Goal: Communication & Community: Answer question/provide support

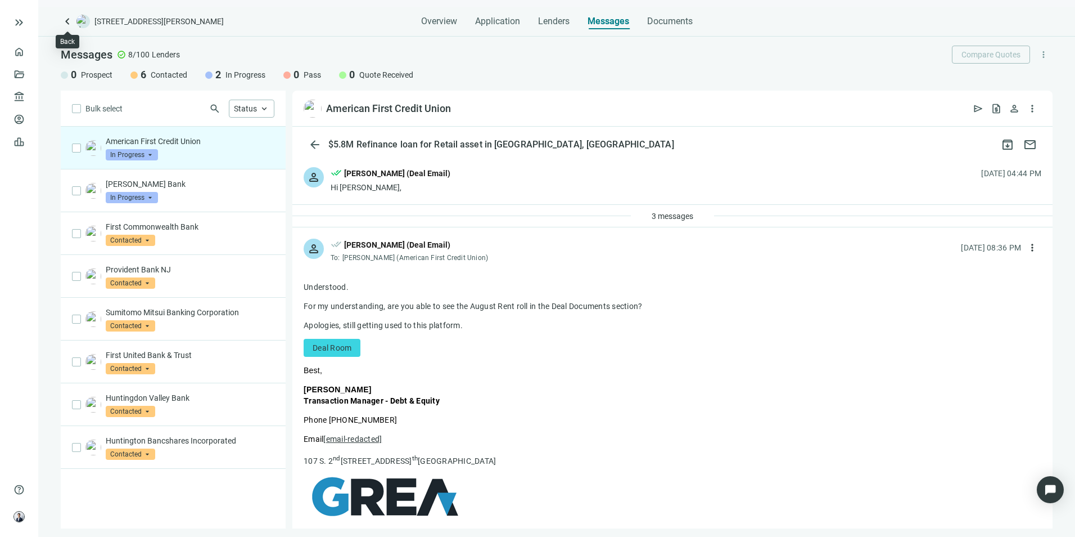
click at [62, 23] on span "keyboard_arrow_left" at bounding box center [67, 21] width 13 height 13
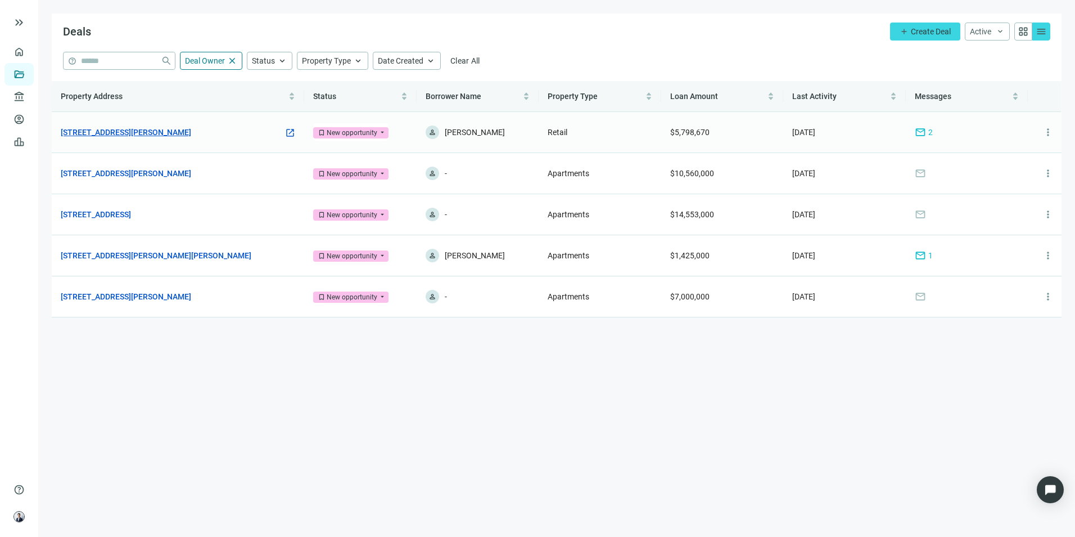
click at [177, 131] on link "[STREET_ADDRESS][PERSON_NAME]" at bounding box center [126, 132] width 130 height 12
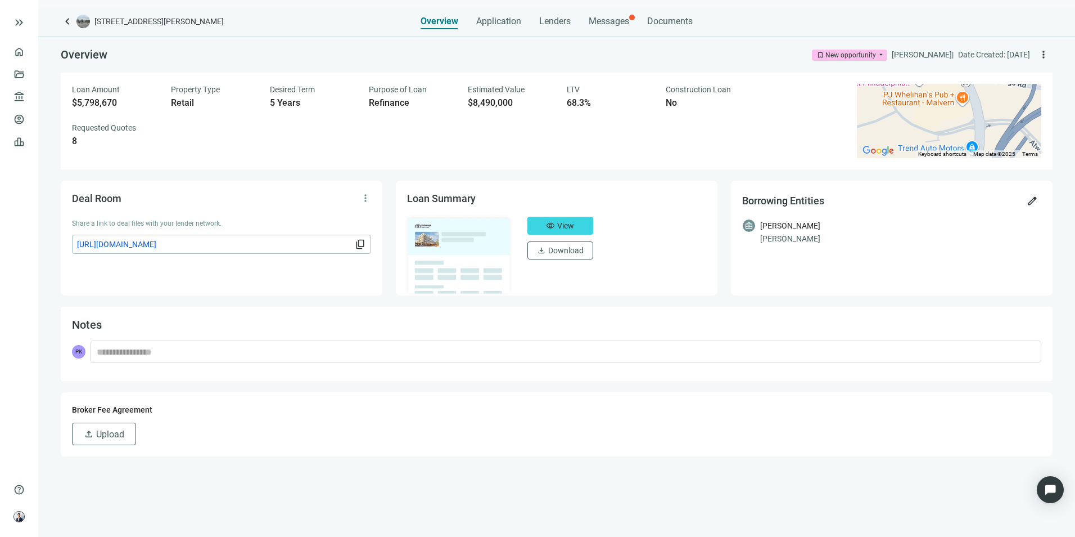
click at [609, 30] on div "keyboard_arrow_left [STREET_ADDRESS][PERSON_NAME] Overview Application Lenders …" at bounding box center [556, 272] width 1037 height 530
click at [614, 26] on span "Messages" at bounding box center [609, 21] width 40 height 11
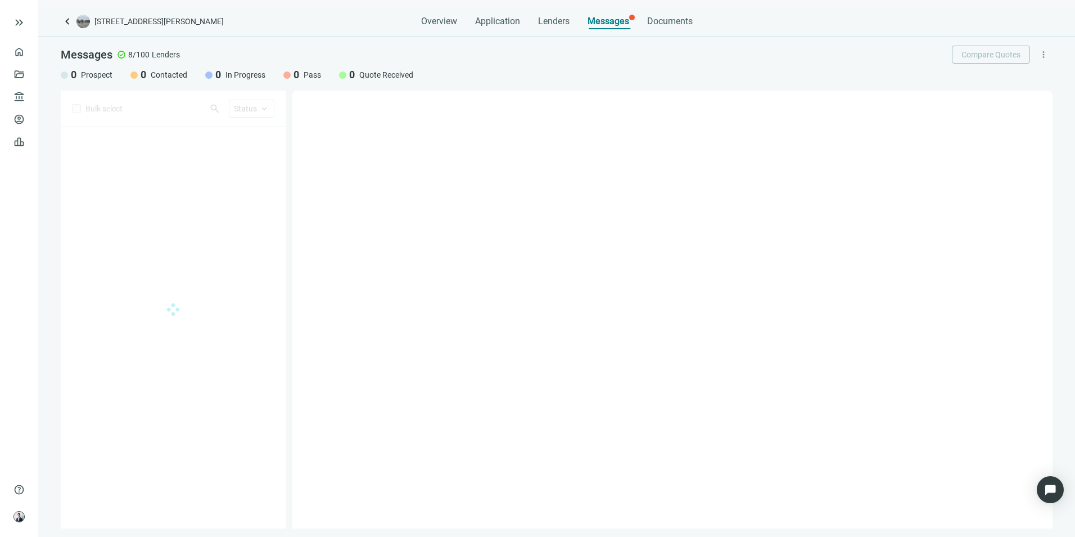
click at [616, 21] on span "Messages" at bounding box center [609, 21] width 42 height 11
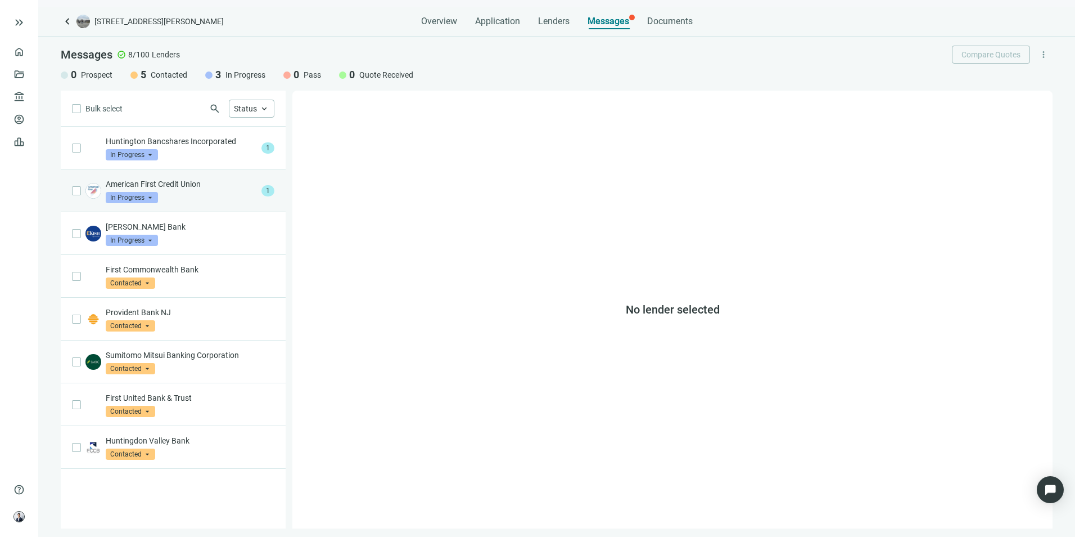
click at [206, 181] on p "American First Credit Union" at bounding box center [181, 183] width 151 height 11
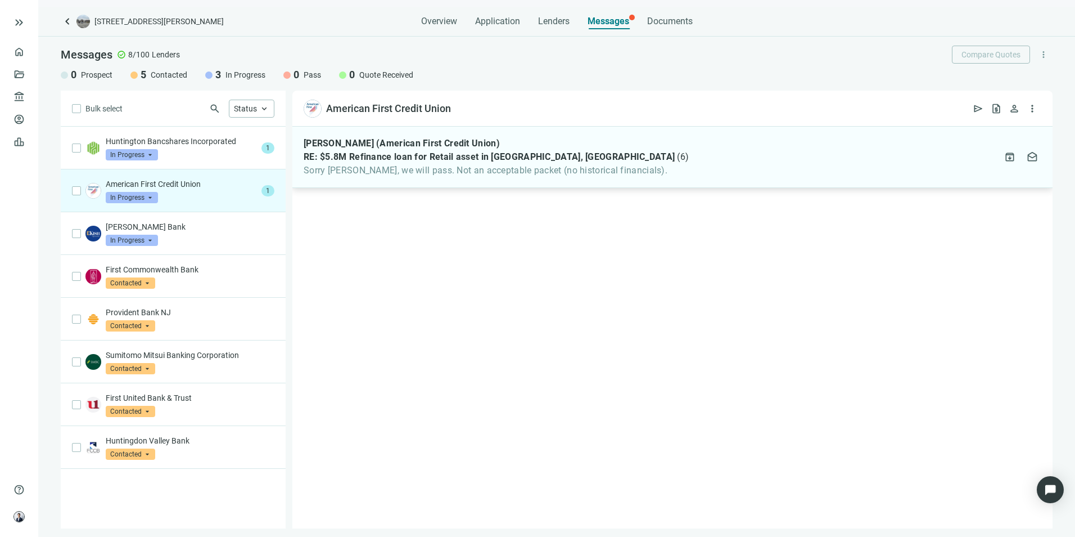
click at [554, 182] on div "[PERSON_NAME] (American First Credit Union) RE: $5.8M Refinance loan for Retail…" at bounding box center [672, 157] width 760 height 61
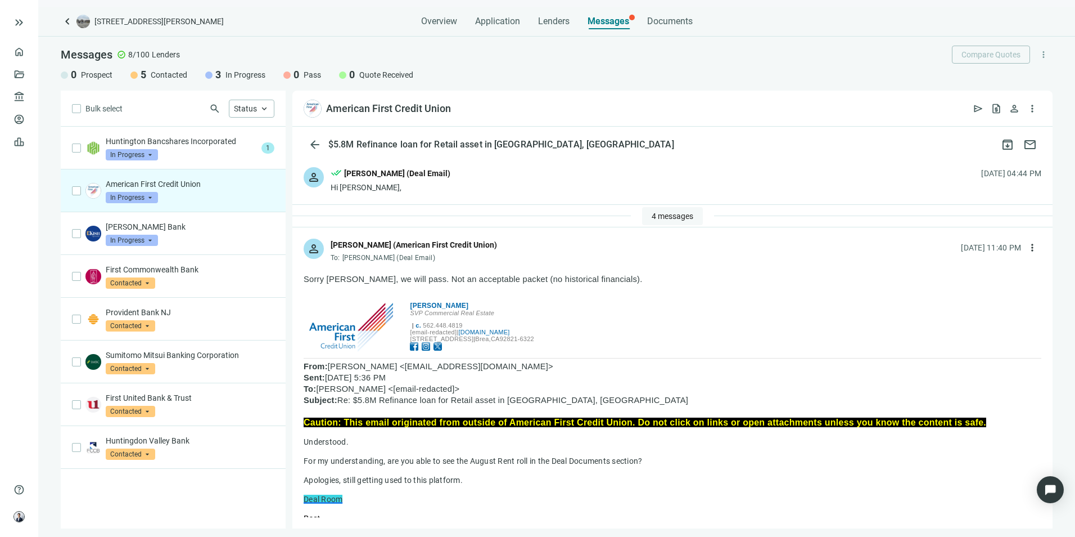
click at [659, 213] on span "4 messages" at bounding box center [673, 215] width 42 height 9
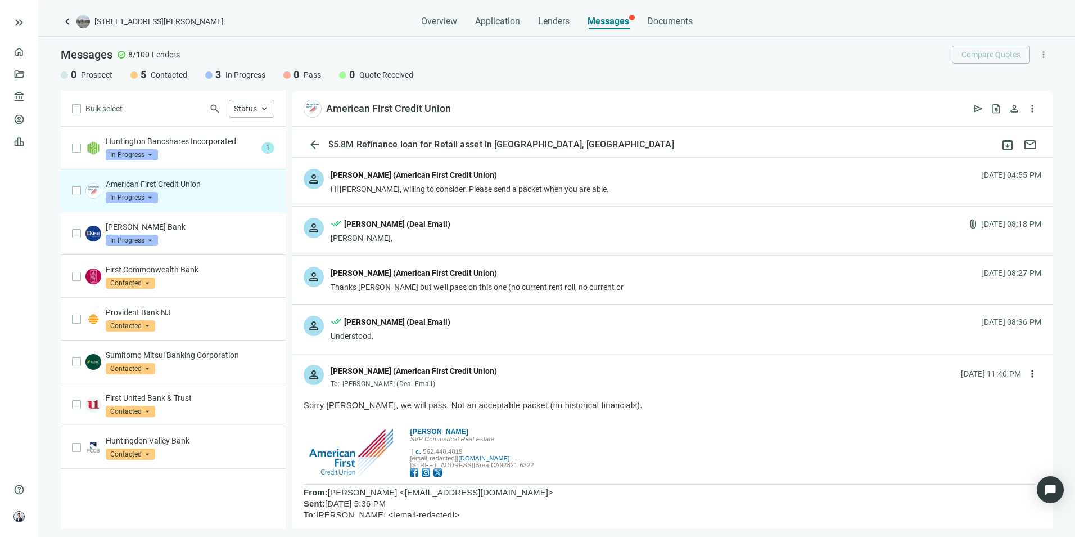
scroll to position [56, 0]
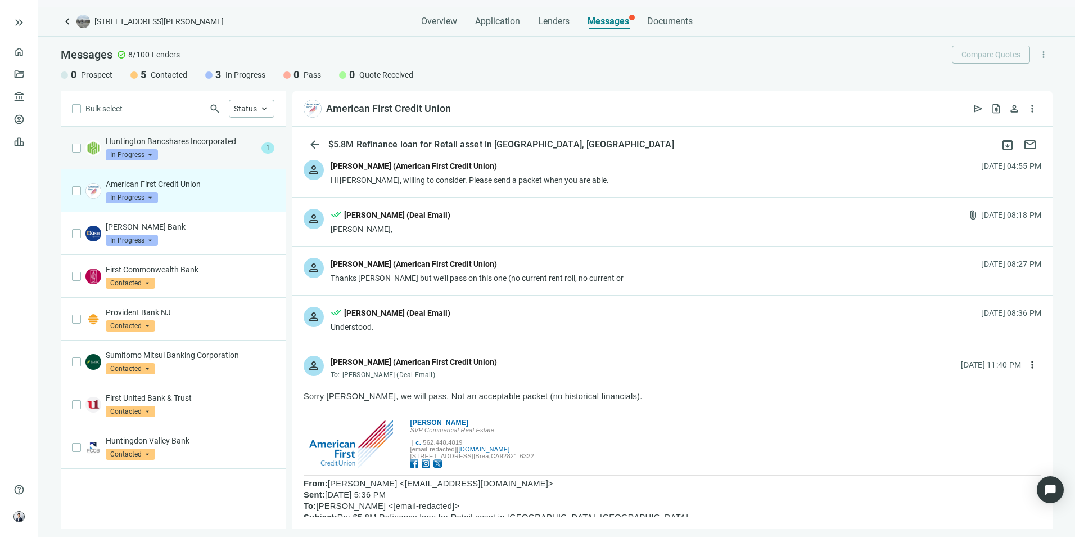
click at [223, 149] on div "Huntington Bancshares Incorporated In Progress arrow_drop_down" at bounding box center [181, 148] width 151 height 25
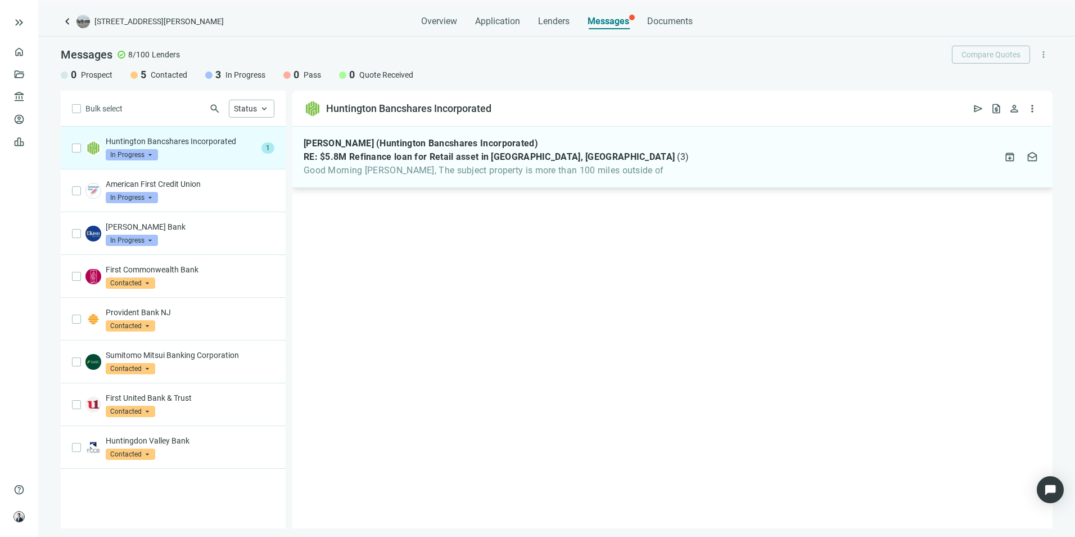
click at [667, 155] on div "[PERSON_NAME] (Huntington Bancshares Incorporated) RE: $5.8M Refinance loan for…" at bounding box center [672, 157] width 760 height 61
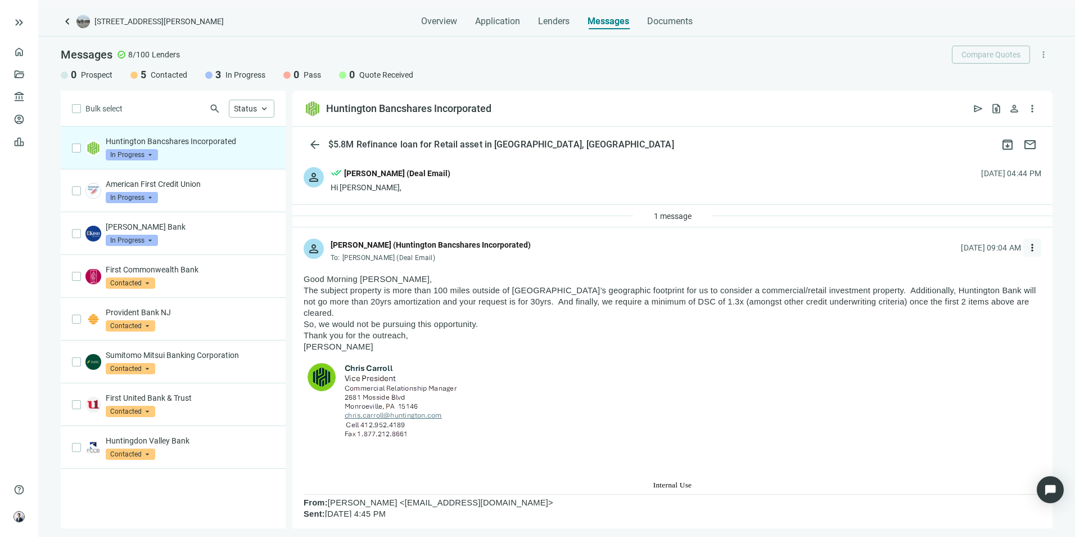
click at [715, 248] on span "more_vert" at bounding box center [1032, 247] width 11 height 11
click at [715, 269] on span "Reply" at bounding box center [948, 273] width 19 height 9
type textarea "**********"
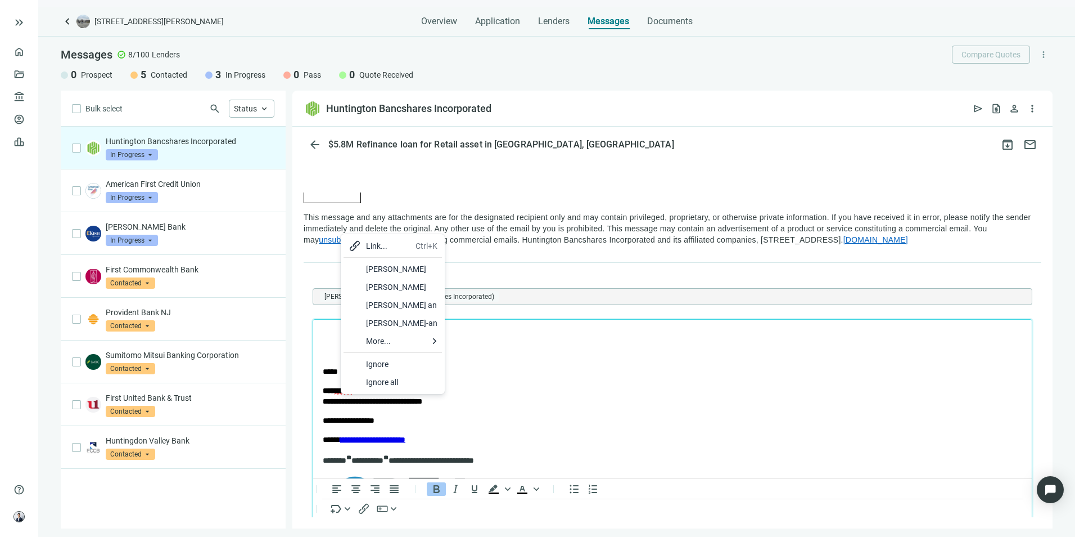
click at [391, 363] on div "Ignore" at bounding box center [401, 363] width 71 height 13
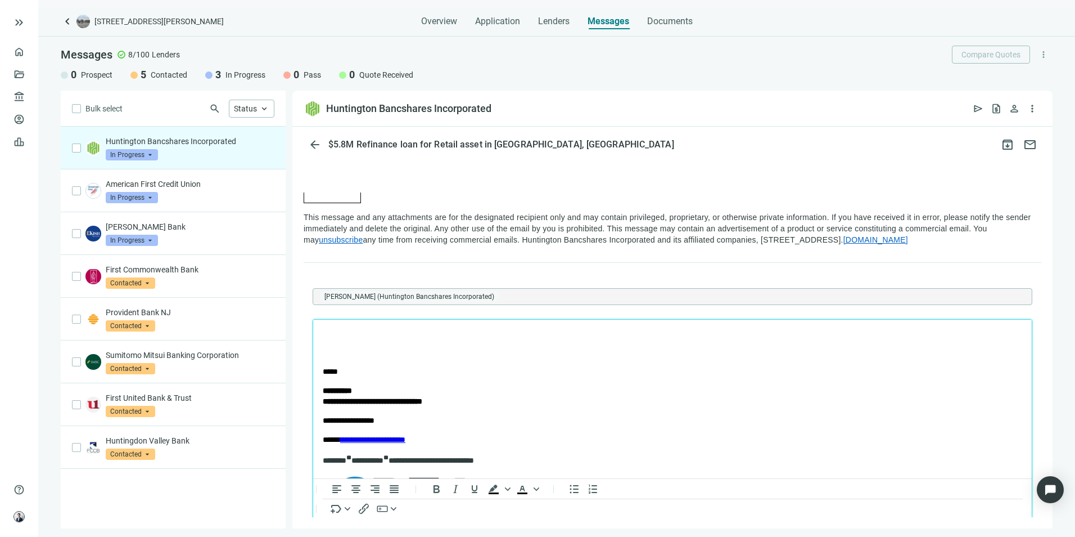
click at [327, 323] on html "**********" at bounding box center [672, 458] width 719 height 278
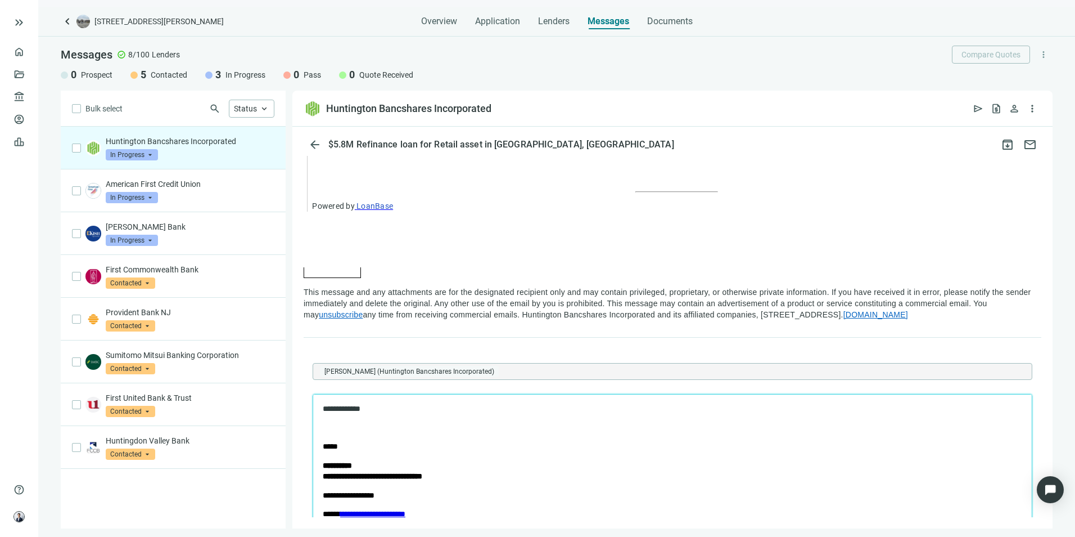
scroll to position [1294, 0]
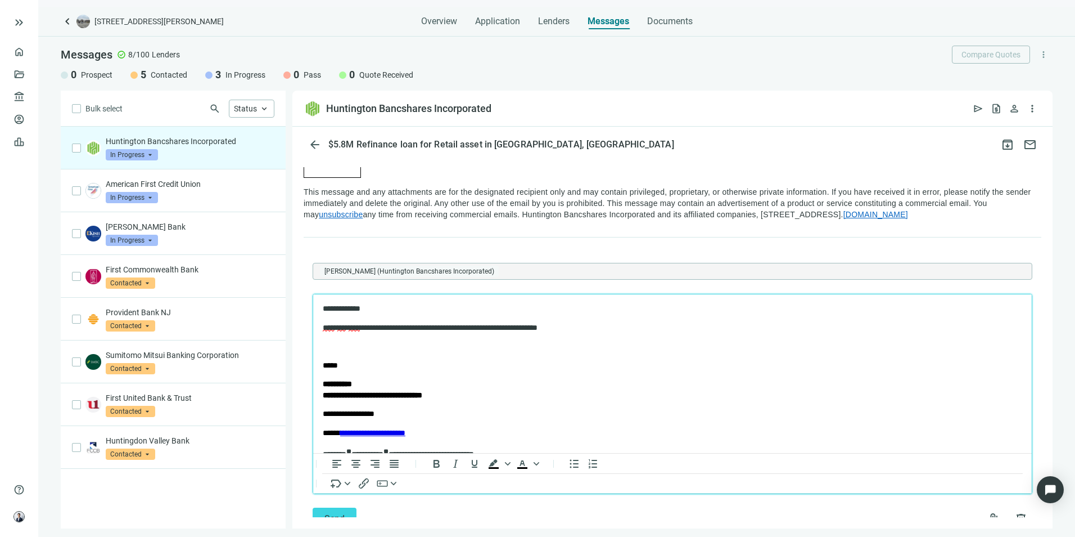
click at [330, 327] on span "****" at bounding box center [329, 327] width 12 height 8
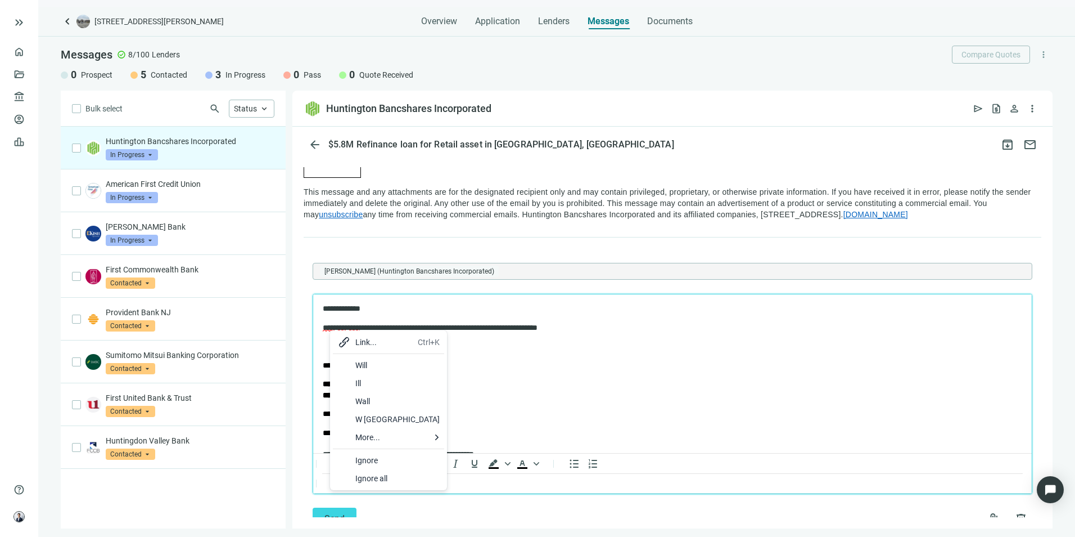
click at [361, 361] on div "Will" at bounding box center [397, 364] width 84 height 13
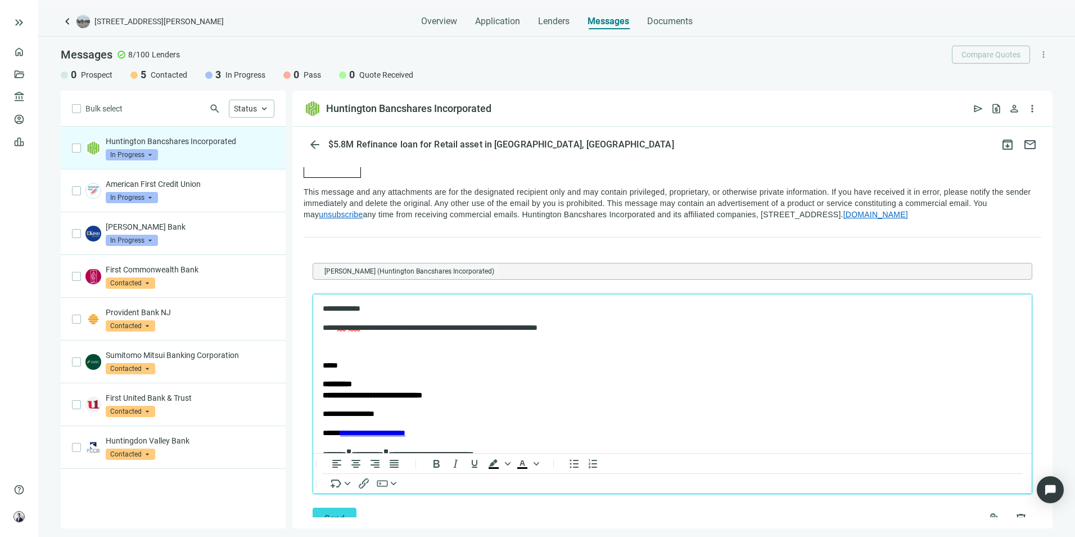
click at [348, 327] on p "**********" at bounding box center [663, 327] width 680 height 11
click at [376, 345] on p "Rich Text Area. Press ALT-0 for help." at bounding box center [673, 345] width 700 height 11
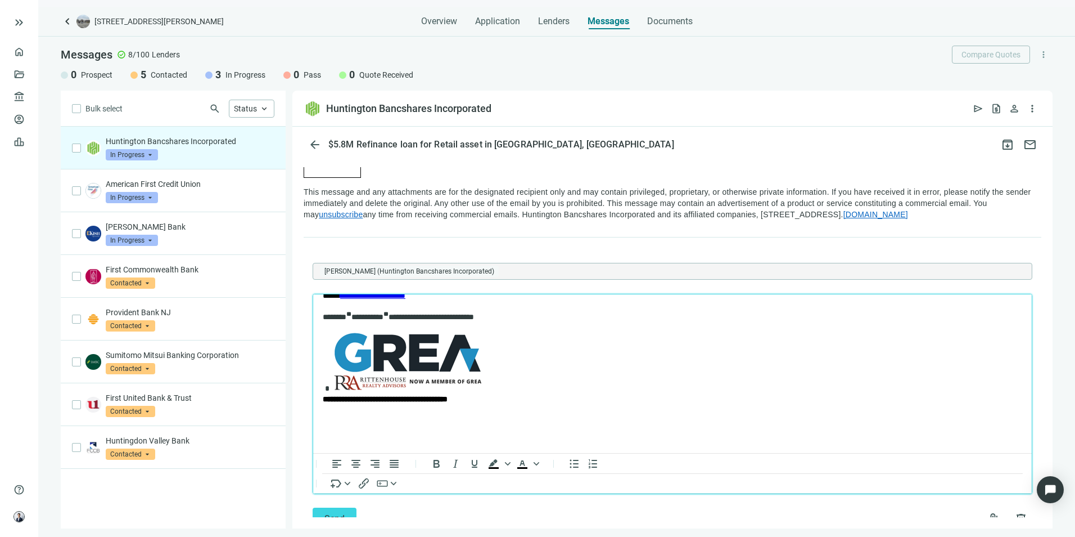
scroll to position [120, 0]
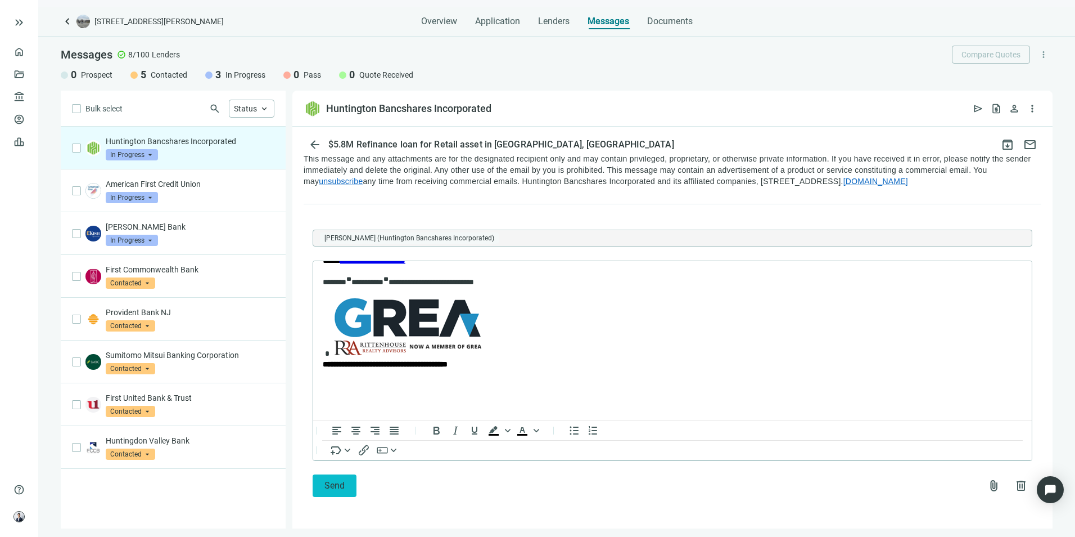
click at [326, 405] on span "Send" at bounding box center [335, 485] width 20 height 11
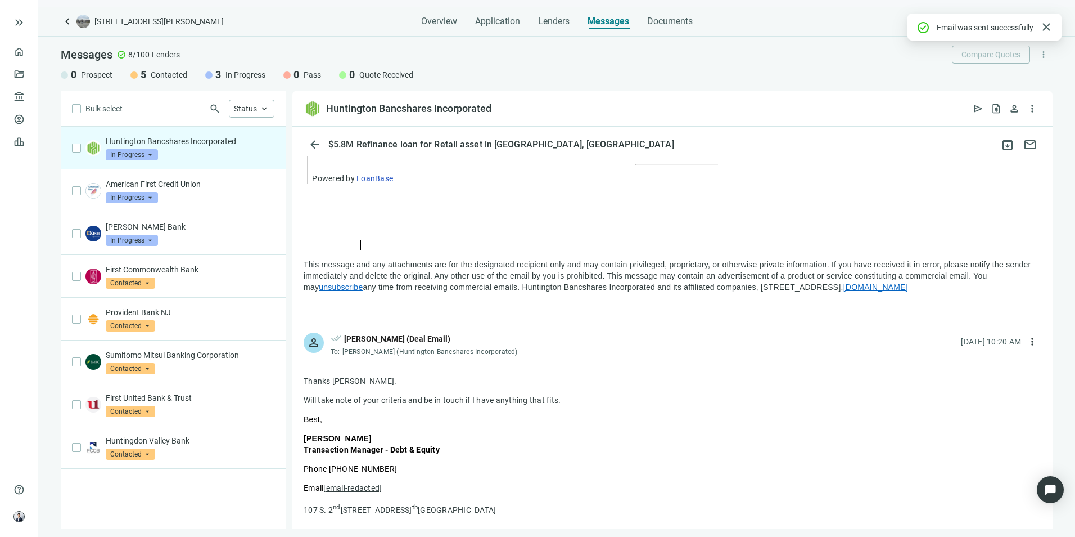
scroll to position [1105, 0]
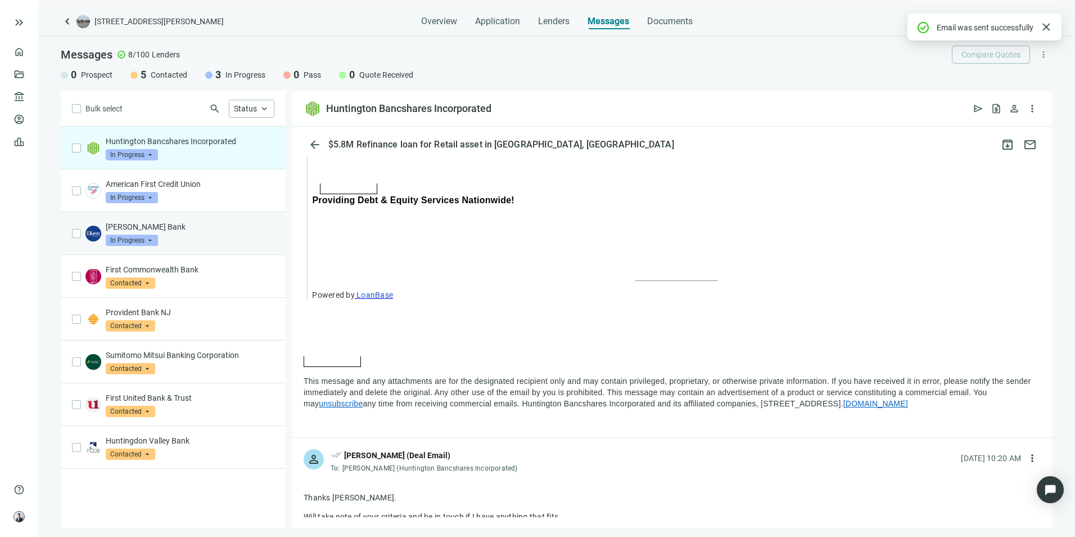
click at [225, 225] on p "[PERSON_NAME] Bank" at bounding box center [190, 226] width 169 height 11
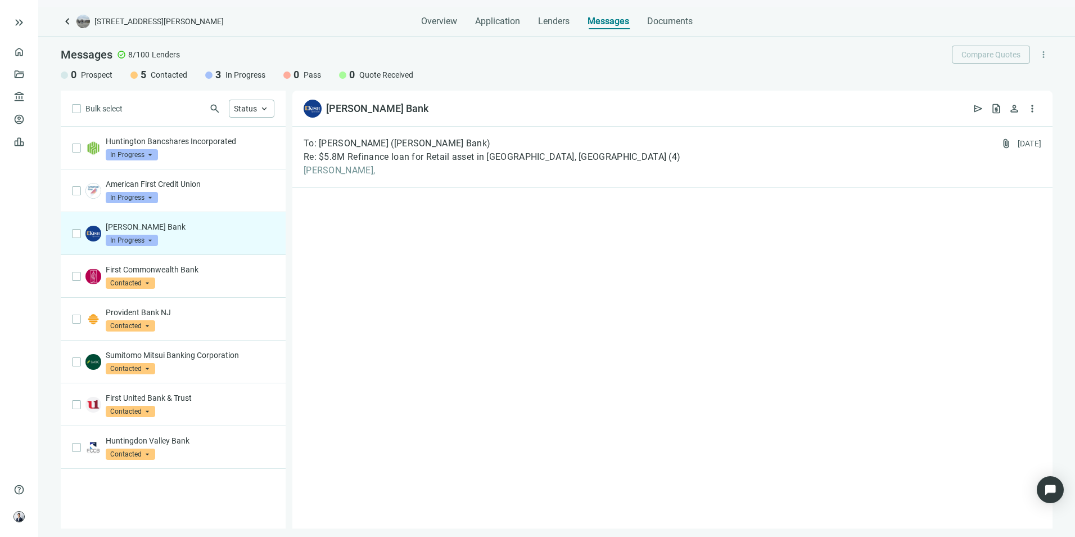
click at [533, 123] on div "[PERSON_NAME] Bank open_in_new send request_quote person more_vert" at bounding box center [672, 109] width 760 height 36
click at [510, 161] on span "Re: $5.8M Refinance loan for Retail asset in [GEOGRAPHIC_DATA], [GEOGRAPHIC_DAT…" at bounding box center [485, 156] width 363 height 11
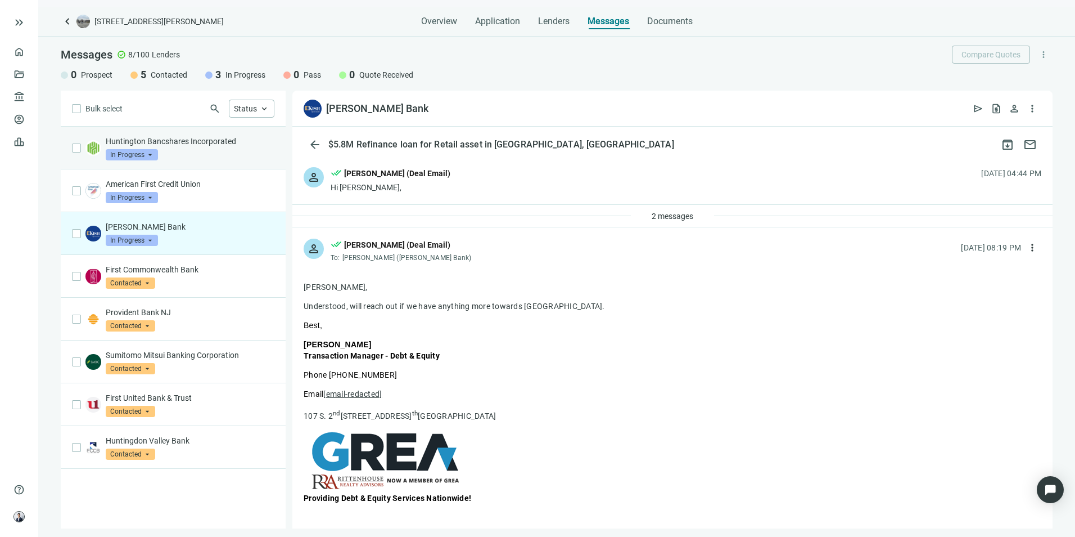
click at [205, 148] on div "Huntington Bancshares Incorporated In Progress arrow_drop_down" at bounding box center [190, 148] width 169 height 25
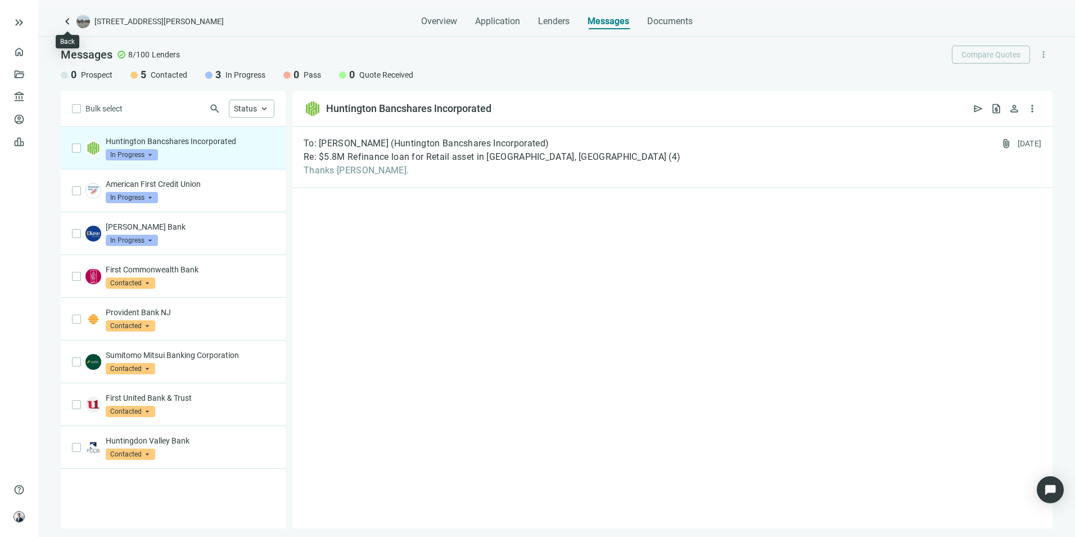
click at [66, 15] on span "keyboard_arrow_left" at bounding box center [67, 21] width 13 height 13
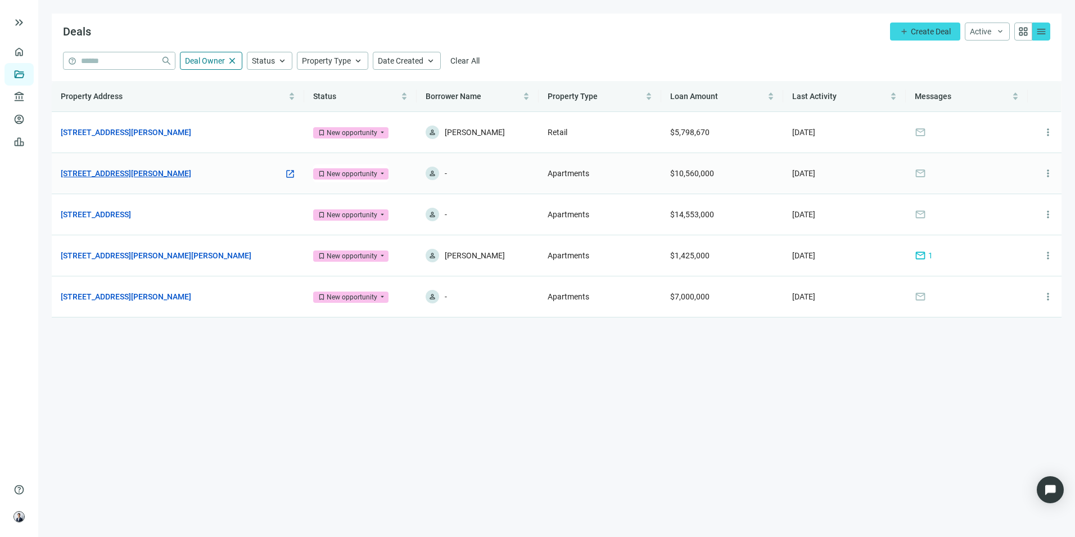
click at [137, 177] on link "[STREET_ADDRESS][PERSON_NAME]" at bounding box center [126, 173] width 130 height 12
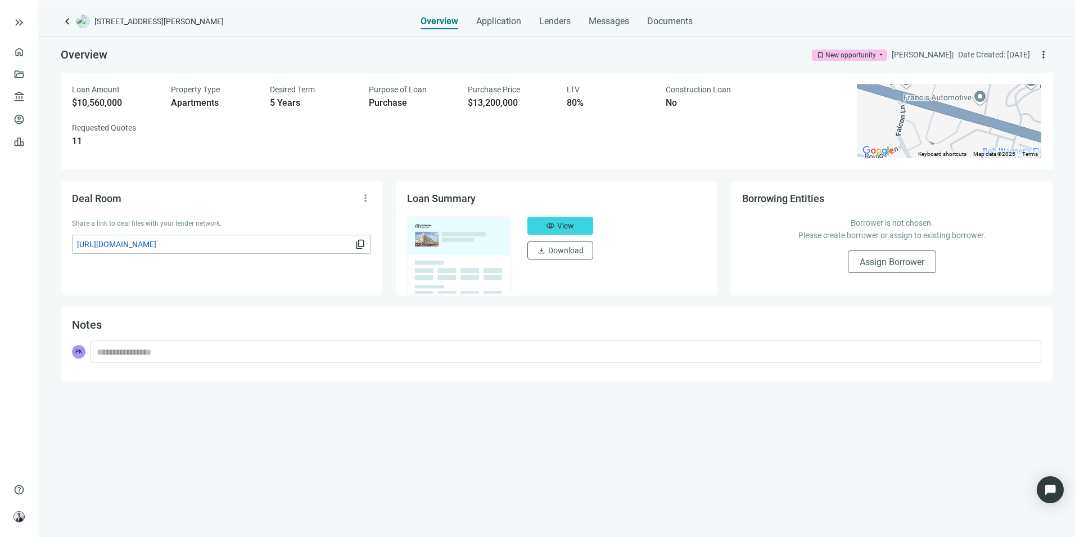
click at [66, 18] on span "keyboard_arrow_left" at bounding box center [67, 21] width 13 height 13
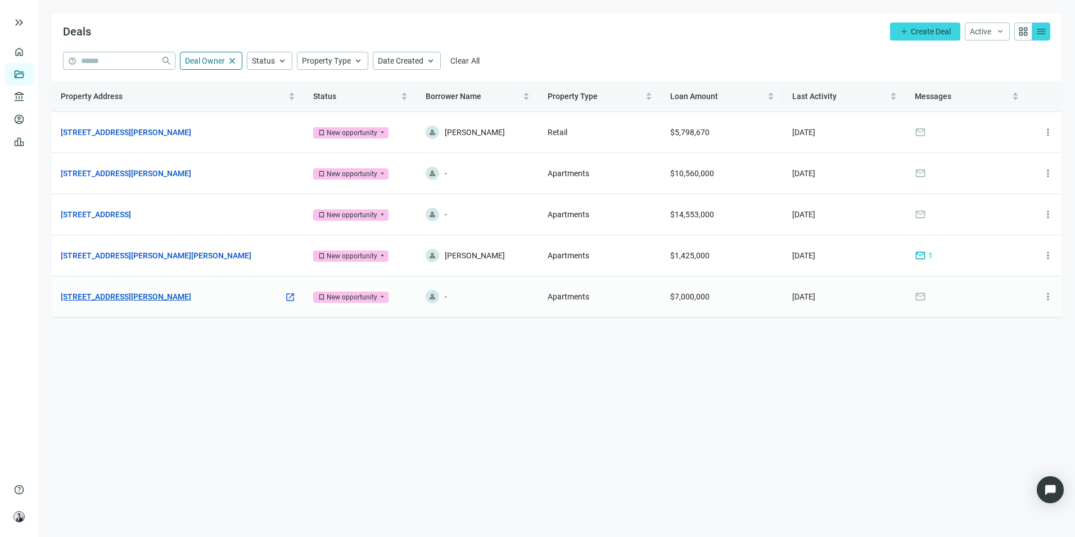
click at [147, 296] on link "[STREET_ADDRESS][PERSON_NAME]" at bounding box center [126, 296] width 130 height 12
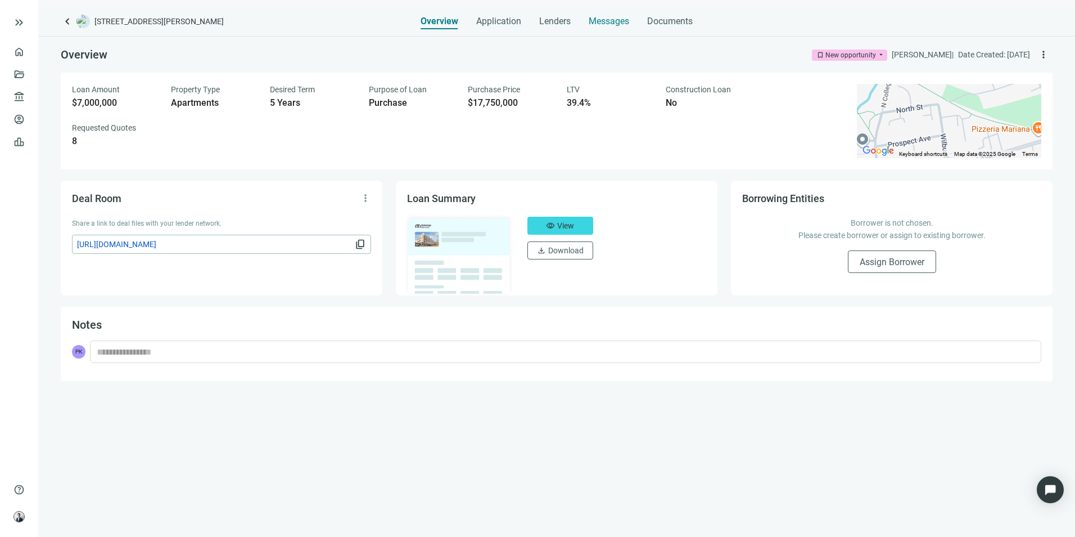
click at [596, 27] on div "Messages" at bounding box center [609, 18] width 40 height 22
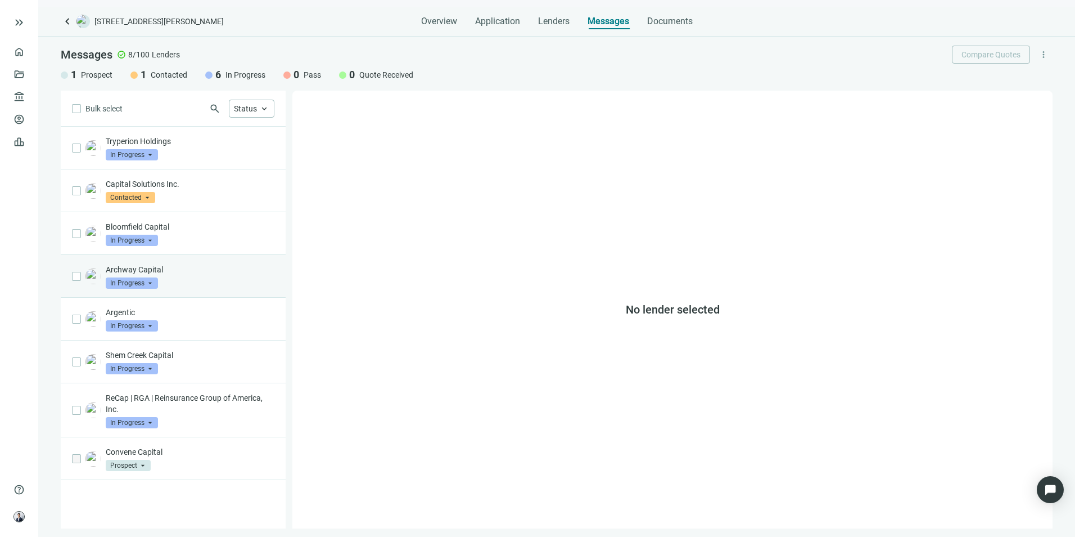
click at [194, 271] on p "Archway Capital" at bounding box center [190, 269] width 169 height 11
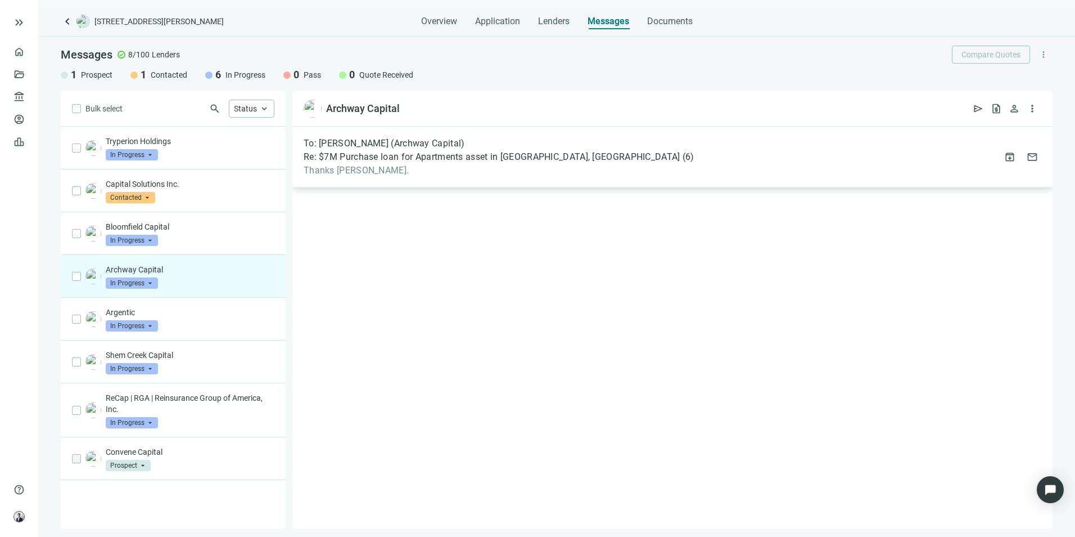
click at [492, 170] on span "Thanks [PERSON_NAME]." at bounding box center [499, 170] width 391 height 11
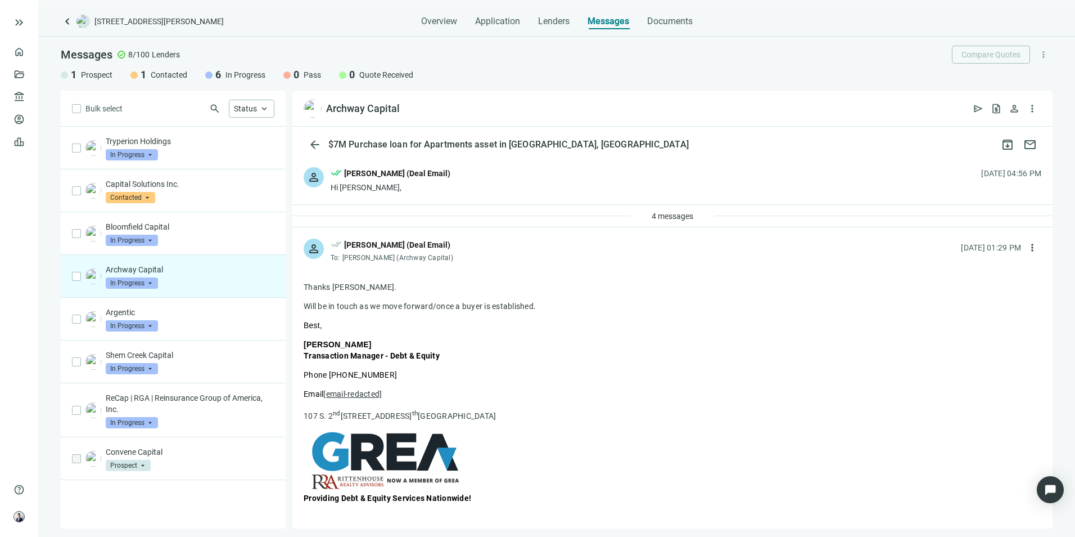
click at [471, 179] on div "person done_all [PERSON_NAME] (Deal Email) Hi [PERSON_NAME], [DATE] 04:56 PM" at bounding box center [672, 180] width 760 height 48
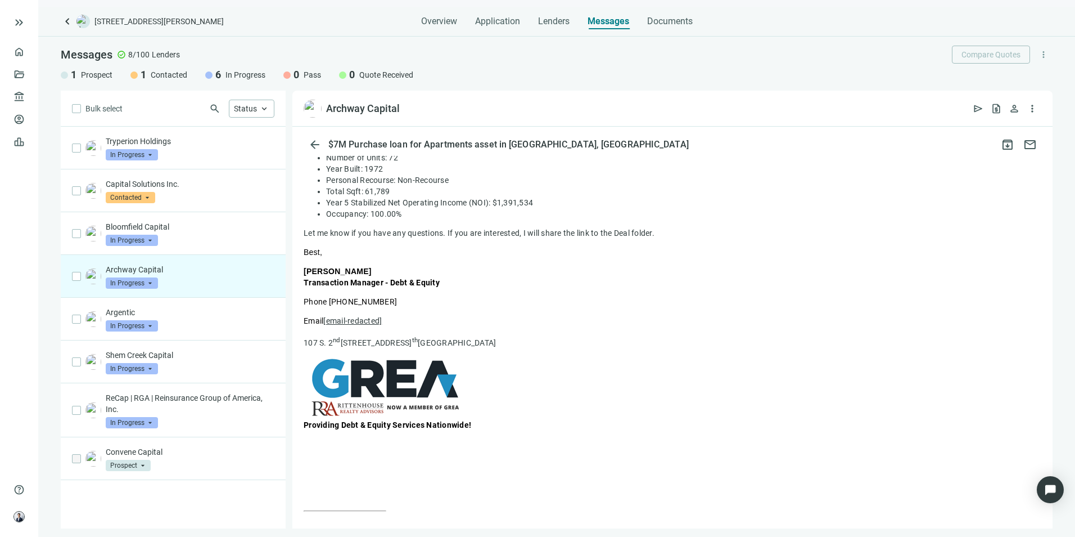
scroll to position [337, 0]
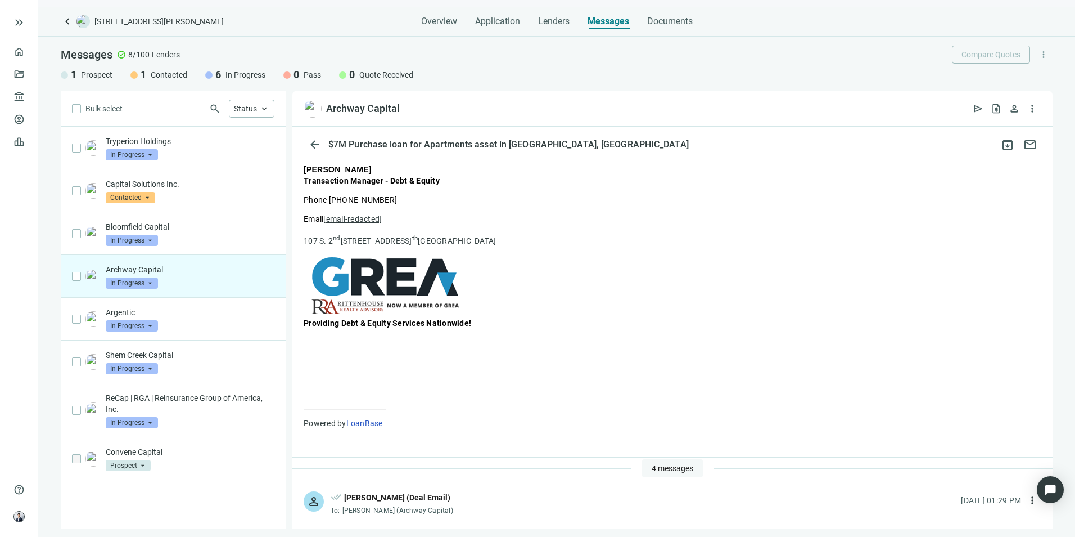
click at [656, 405] on span "4 messages" at bounding box center [673, 467] width 42 height 9
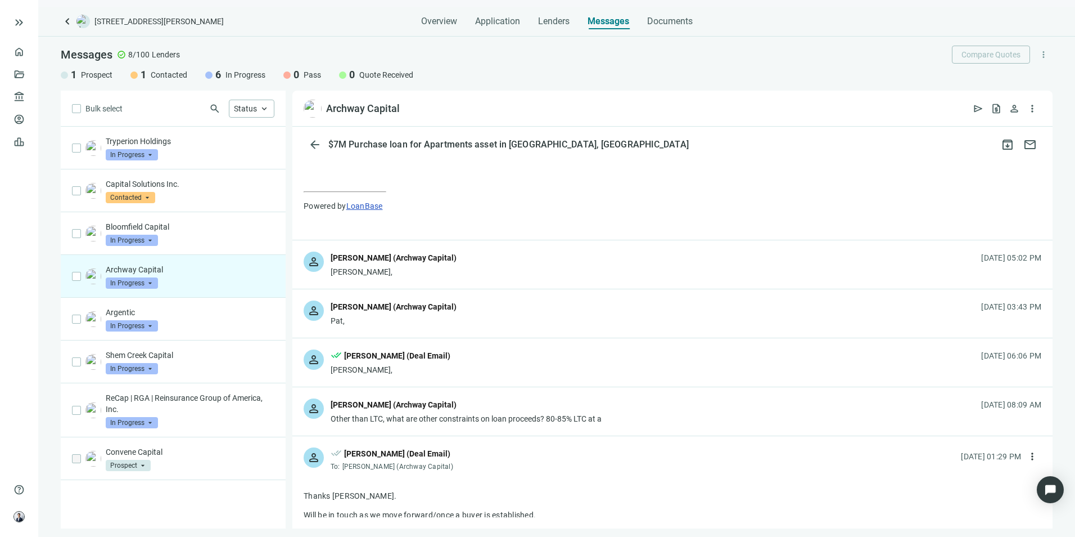
scroll to position [562, 0]
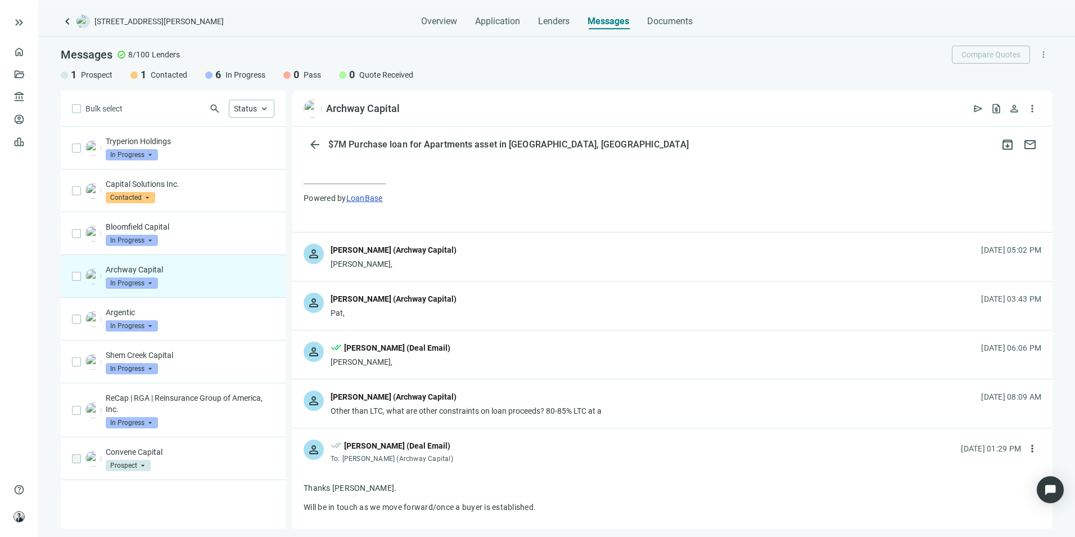
click at [545, 251] on div "person [PERSON_NAME] (Archway Capital) [PERSON_NAME], [DATE] 05:02 PM" at bounding box center [672, 256] width 760 height 48
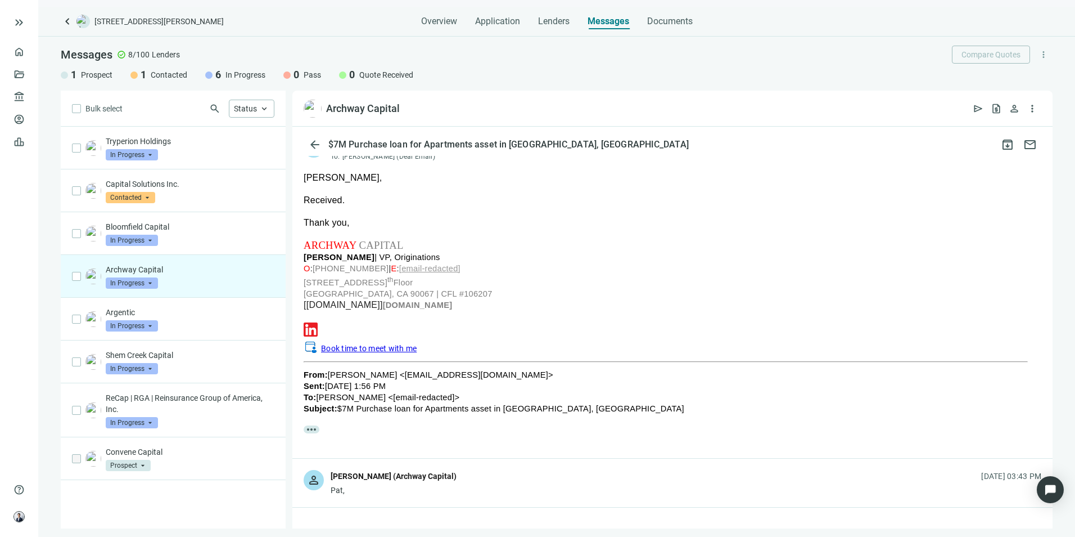
scroll to position [787, 0]
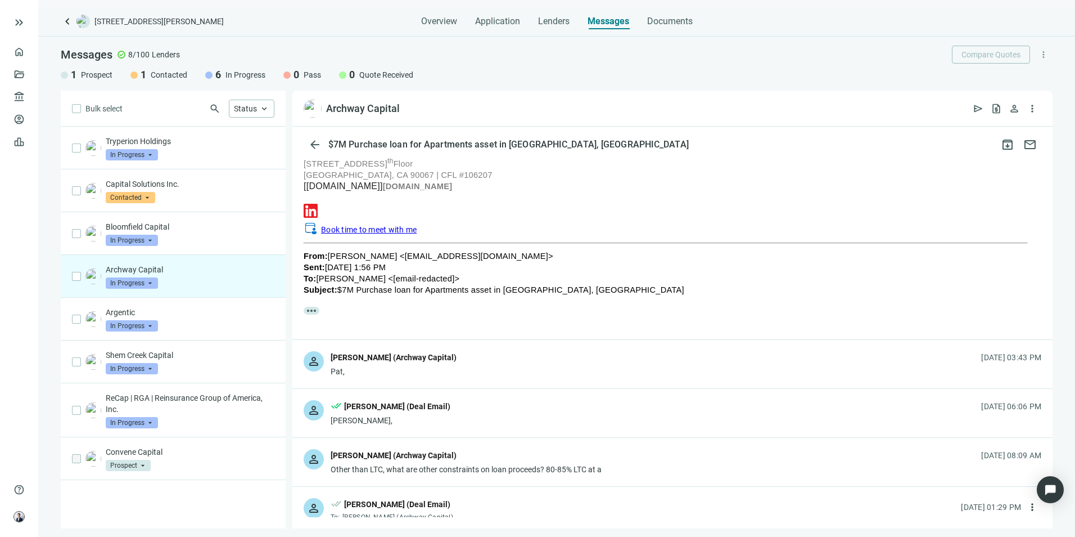
click at [473, 364] on div "person [PERSON_NAME] (Archway Capital) Pat, [DATE] 03:43 PM" at bounding box center [672, 364] width 760 height 48
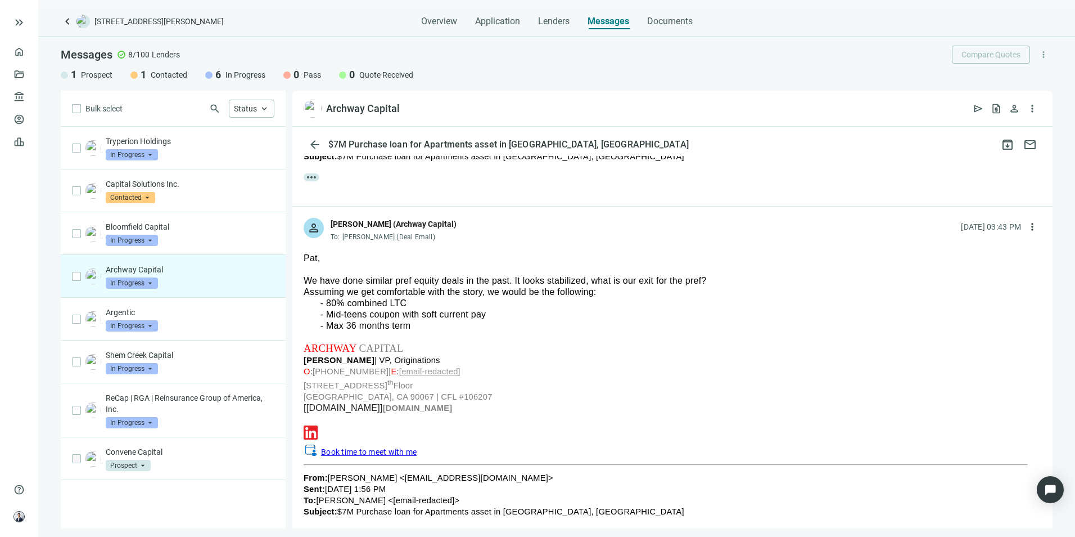
scroll to position [956, 0]
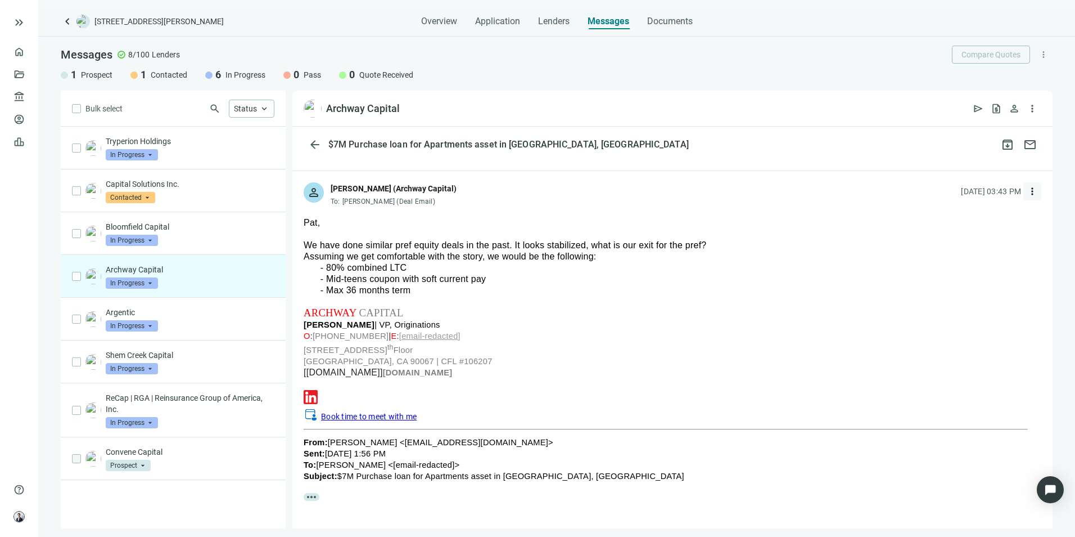
click at [715, 200] on button "more_vert" at bounding box center [1033, 191] width 18 height 18
click at [715, 229] on div "reply Reply" at bounding box center [970, 226] width 119 height 20
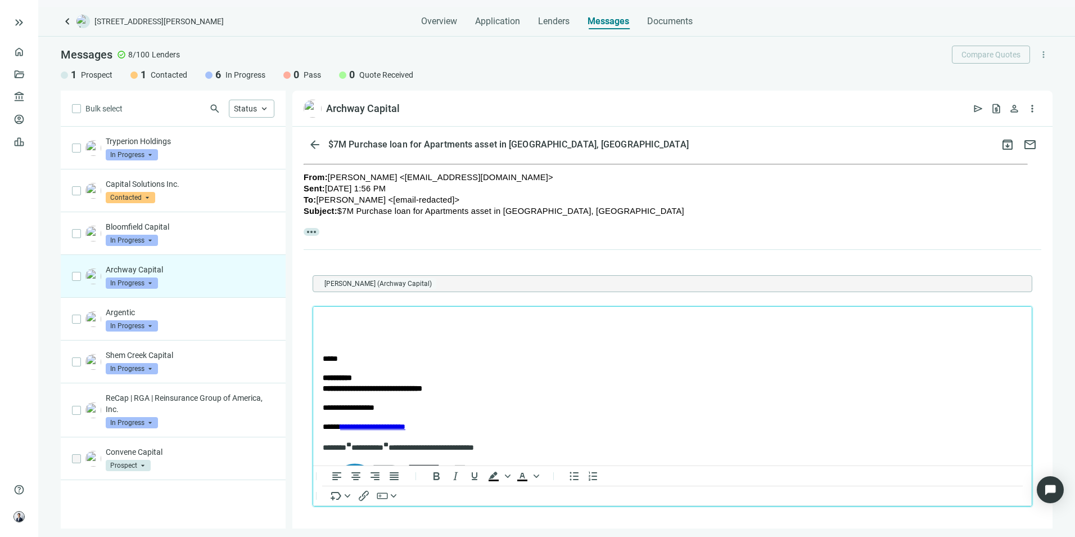
scroll to position [0, 0]
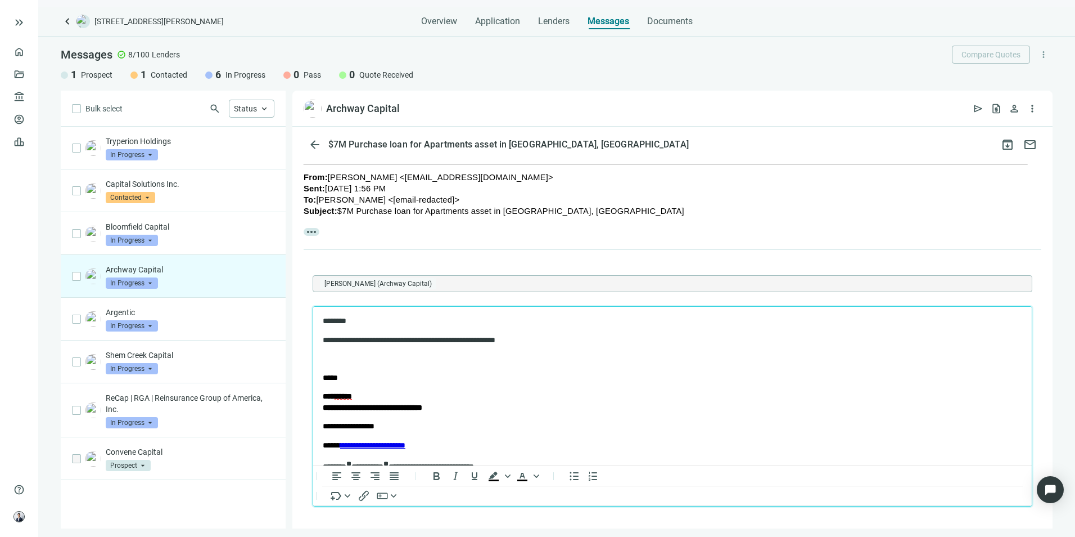
click at [404, 353] on p "Rich Text Area. Press ALT-0 for help." at bounding box center [673, 358] width 700 height 11
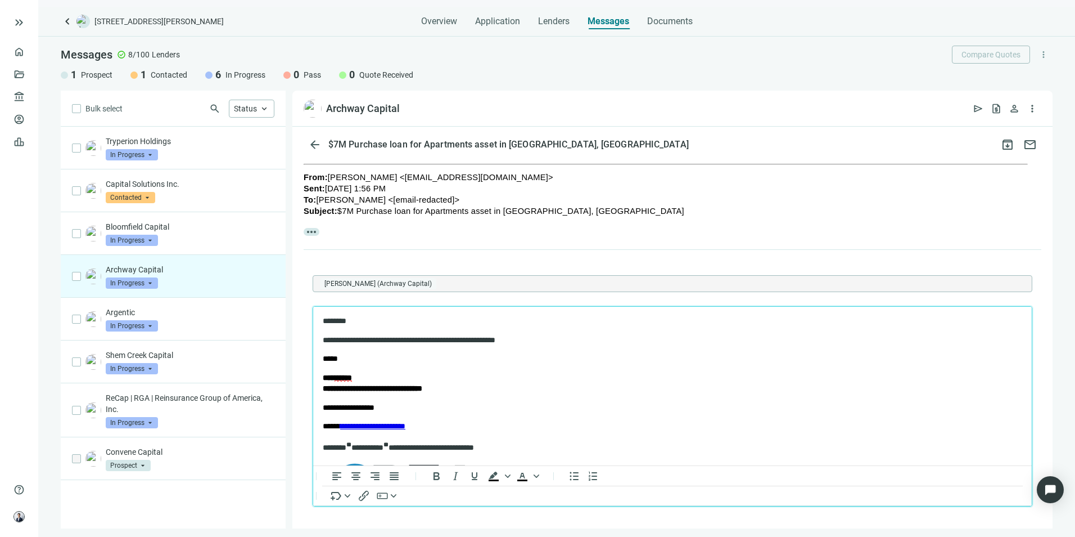
click at [411, 339] on p "**********" at bounding box center [663, 340] width 680 height 11
click at [408, 339] on p "**********" at bounding box center [663, 340] width 680 height 11
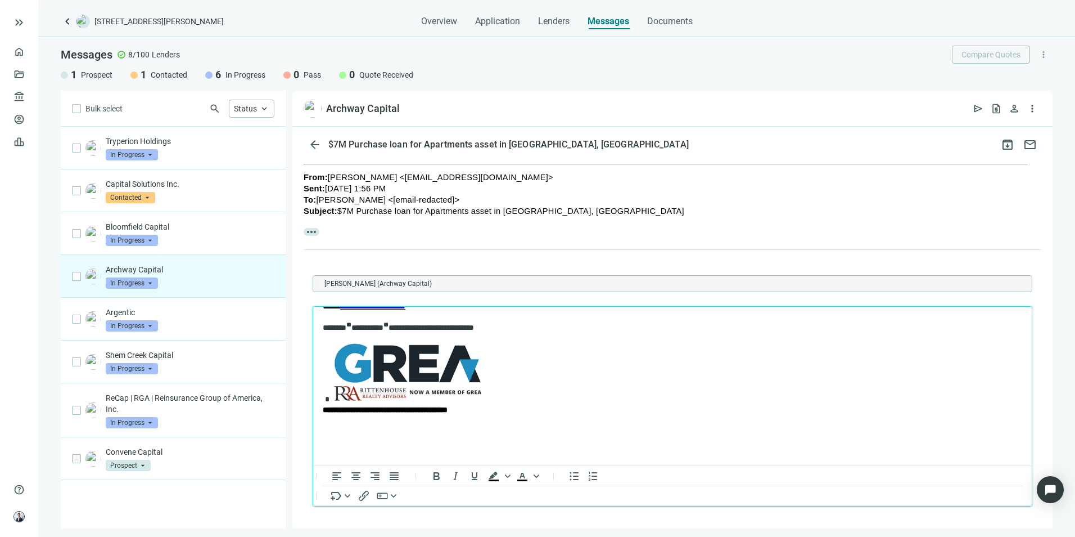
scroll to position [1334, 0]
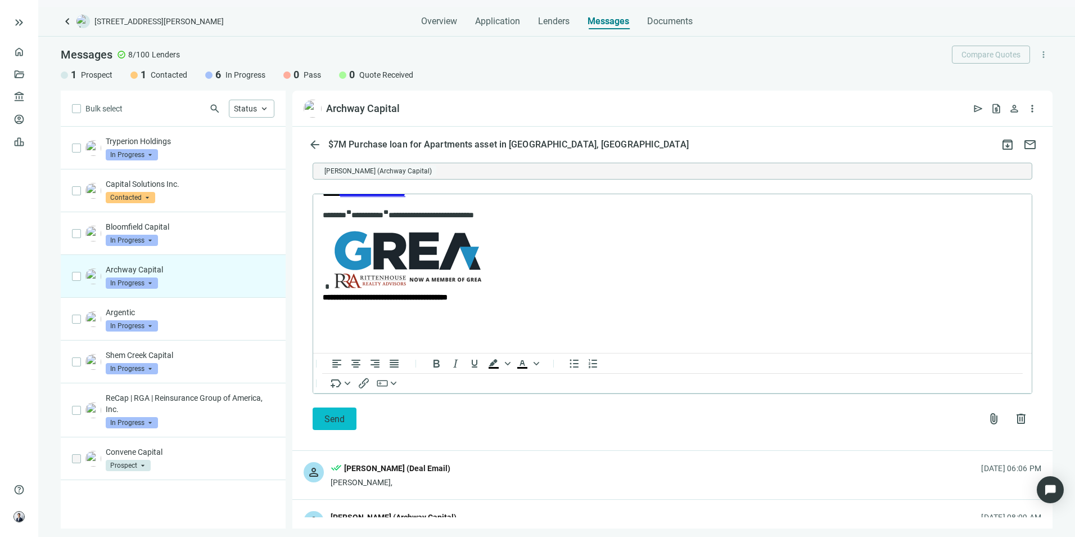
click at [333, 405] on span "Send" at bounding box center [335, 418] width 20 height 11
